Goal: Information Seeking & Learning: Learn about a topic

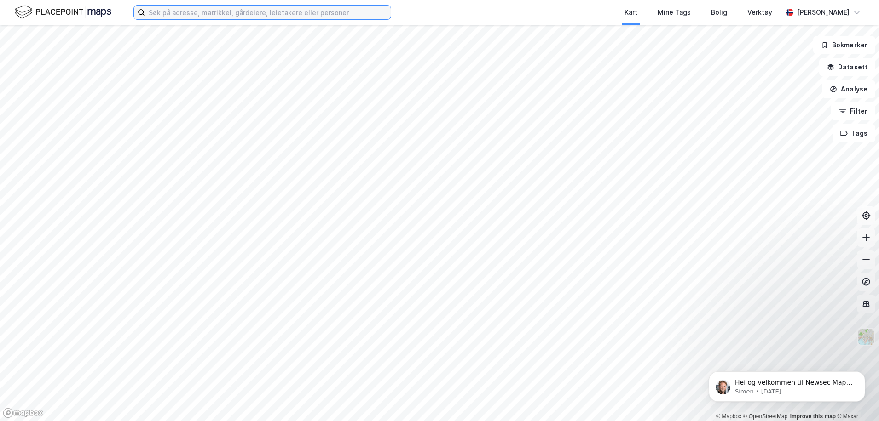
click at [231, 15] on input at bounding box center [268, 13] width 246 height 14
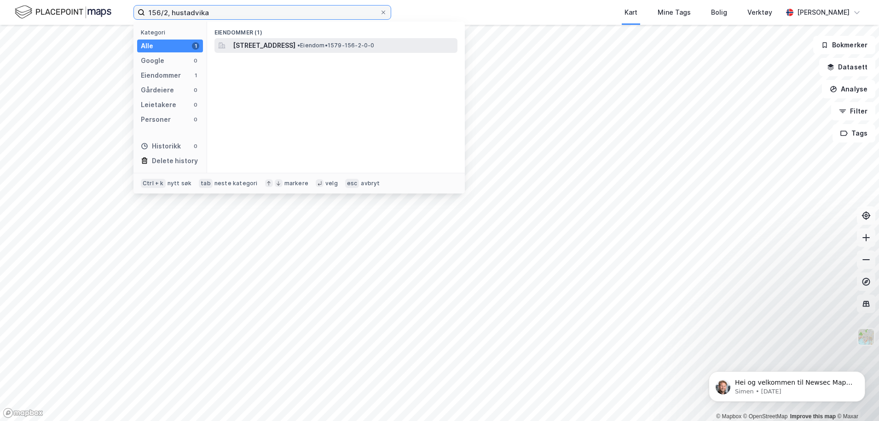
type input "156/2, hustadvika"
click at [295, 41] on span "[STREET_ADDRESS]" at bounding box center [264, 45] width 63 height 11
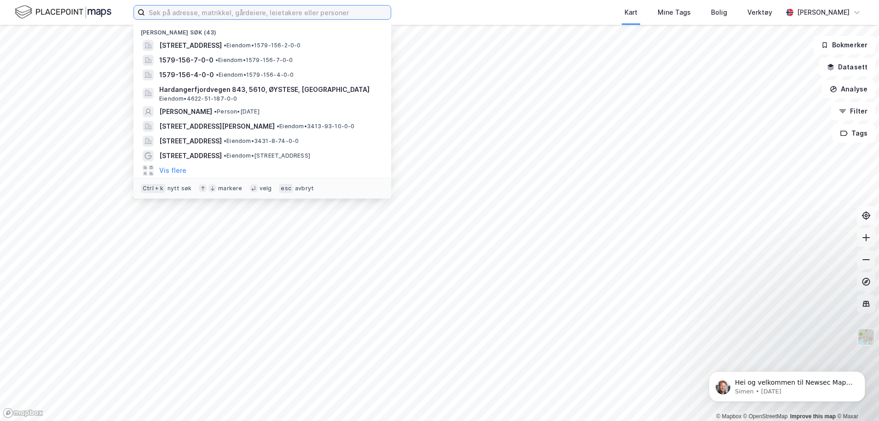
click at [179, 14] on input at bounding box center [268, 13] width 246 height 14
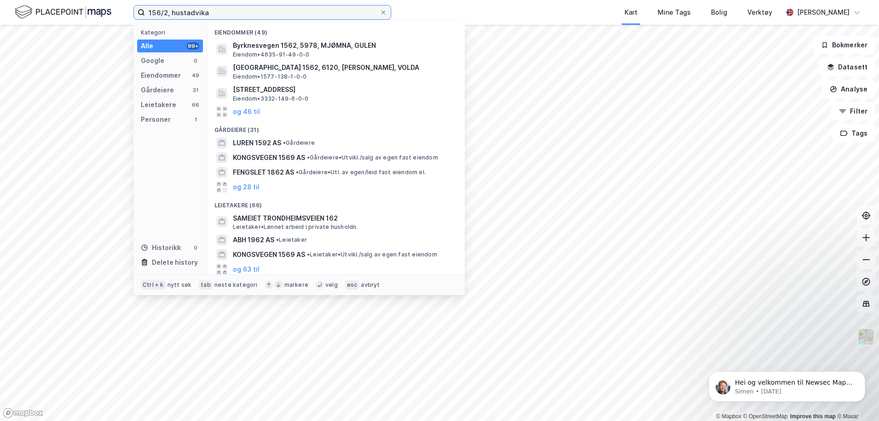
type input "156/2, hustadvika"
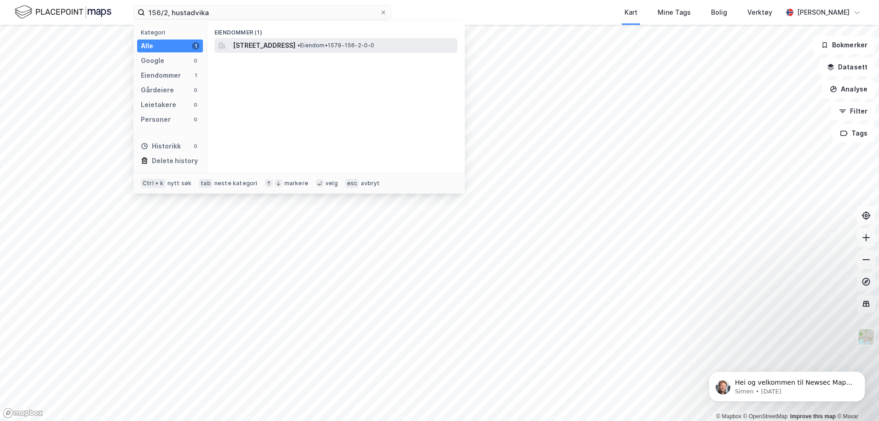
click at [295, 46] on span "[STREET_ADDRESS]" at bounding box center [264, 45] width 63 height 11
